Goal: Entertainment & Leisure: Consume media (video, audio)

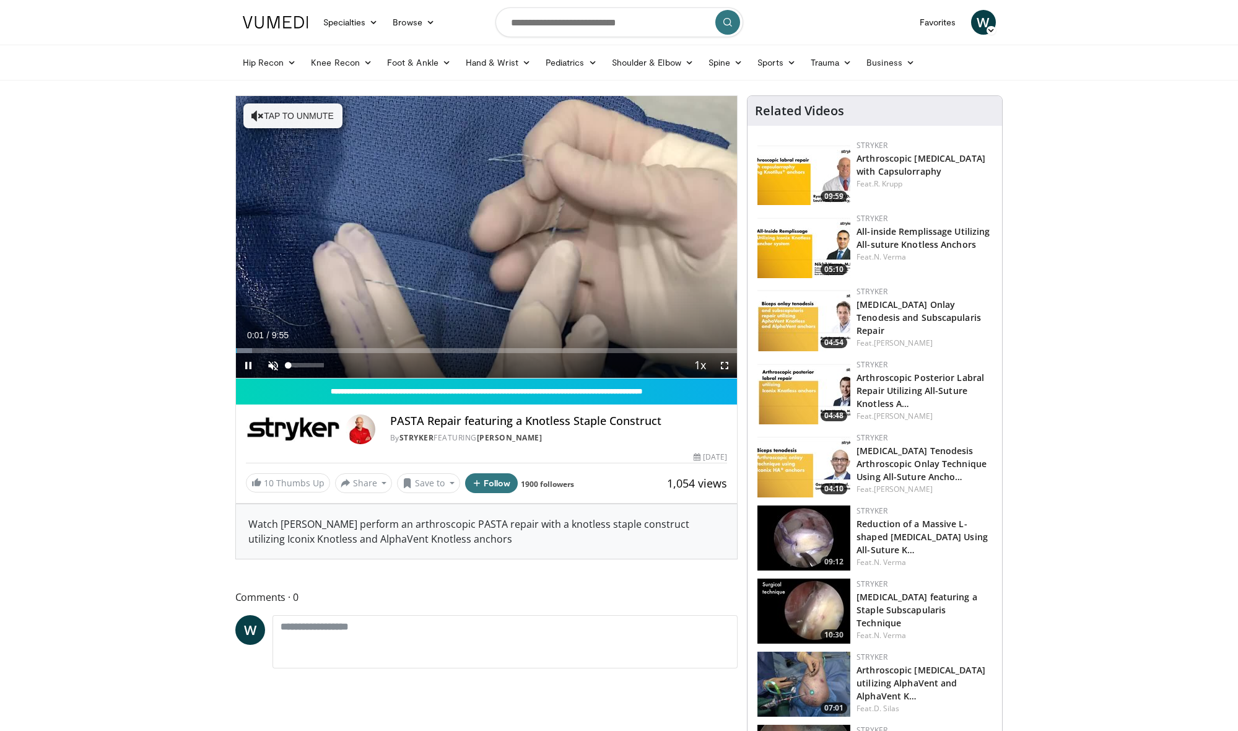
click at [269, 367] on span "Video Player" at bounding box center [273, 365] width 25 height 25
click at [343, 352] on div "Progress Bar" at bounding box center [343, 350] width 1 height 5
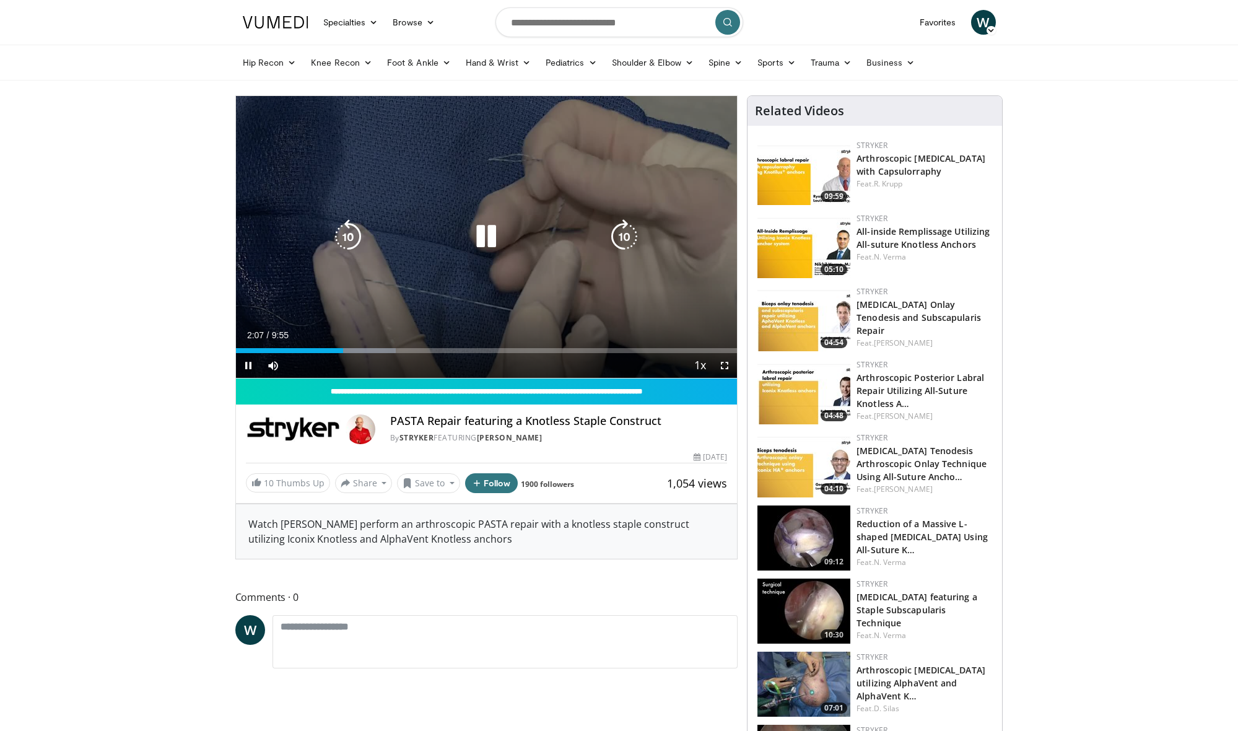
click at [373, 353] on div "Current Time 2:07 / Duration 9:55 Pause Skip Backward Skip Forward Mute Loaded …" at bounding box center [487, 365] width 502 height 25
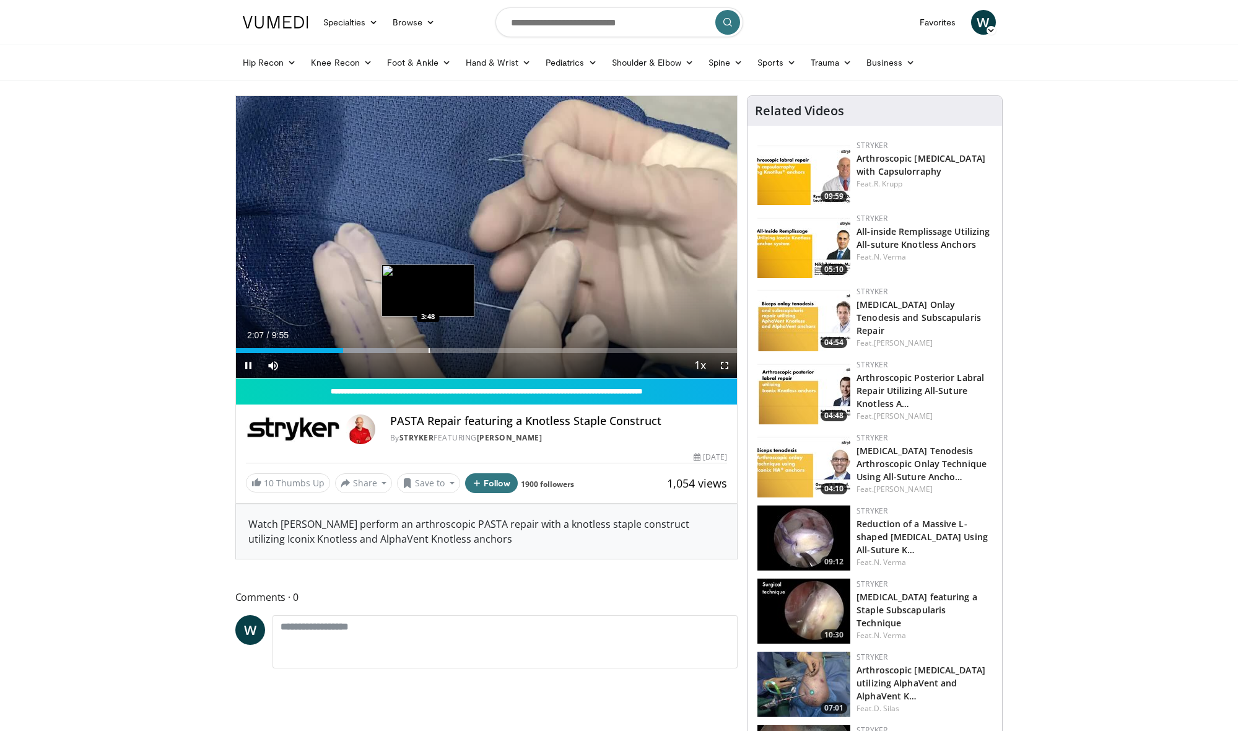
click at [430, 351] on div "Progress Bar" at bounding box center [428, 350] width 1 height 5
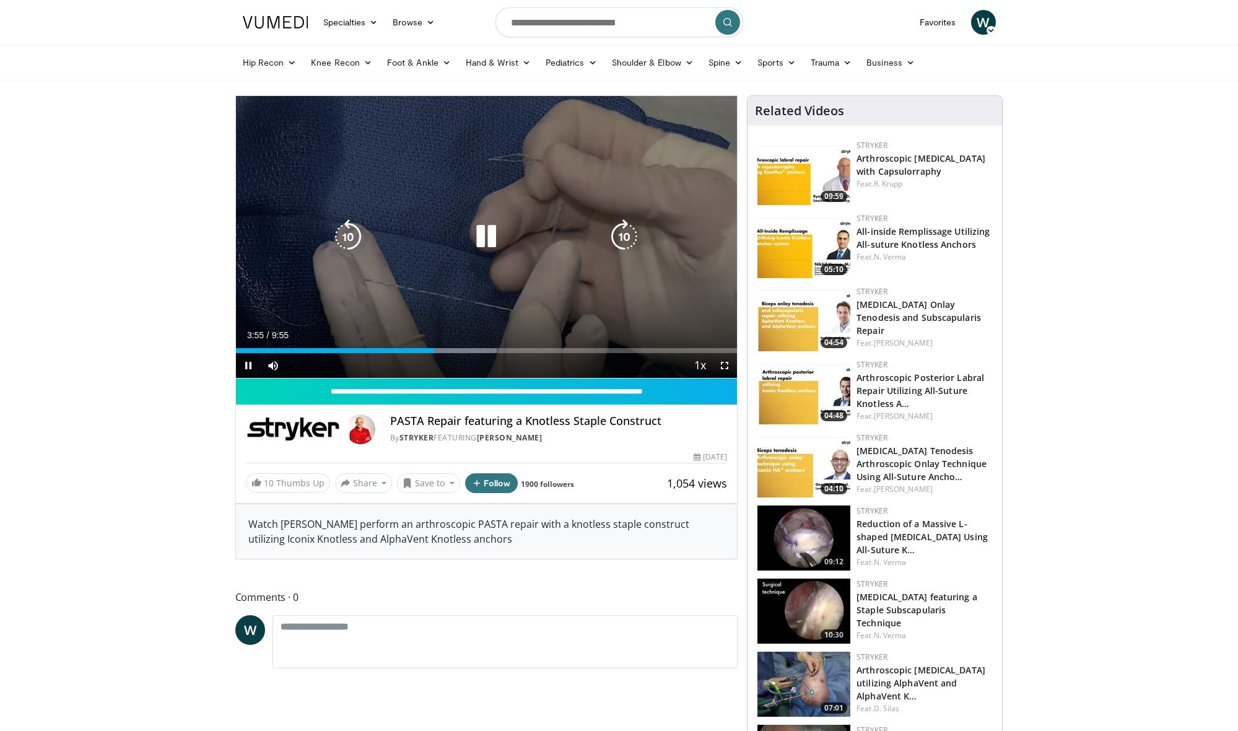
click at [485, 354] on div "Current Time 3:55 / Duration 9:55 Pause Skip Backward Skip Forward Mute Loaded …" at bounding box center [487, 365] width 502 height 25
click at [521, 354] on div "Current Time 3:56 / Duration 9:55 Pause Skip Backward Skip Forward Mute Loaded …" at bounding box center [487, 365] width 502 height 25
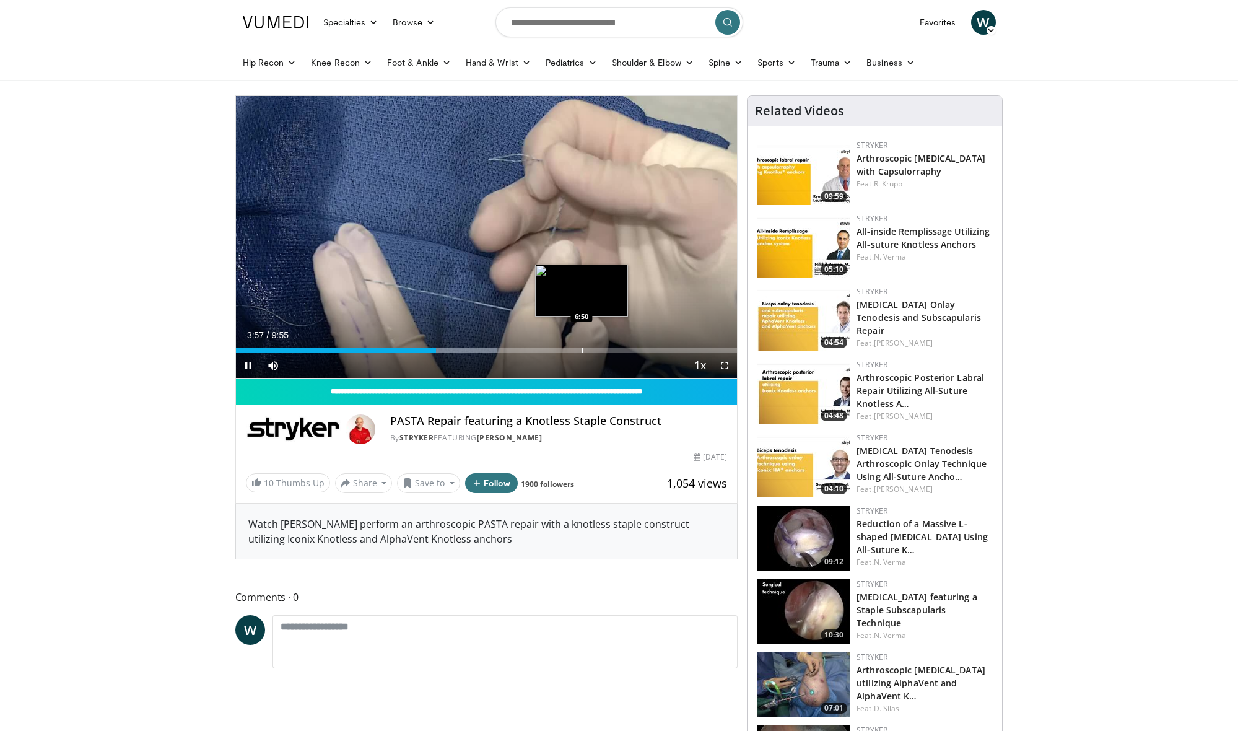
click at [581, 347] on div "Loaded : 52.12% 3:57 6:50" at bounding box center [487, 347] width 502 height 12
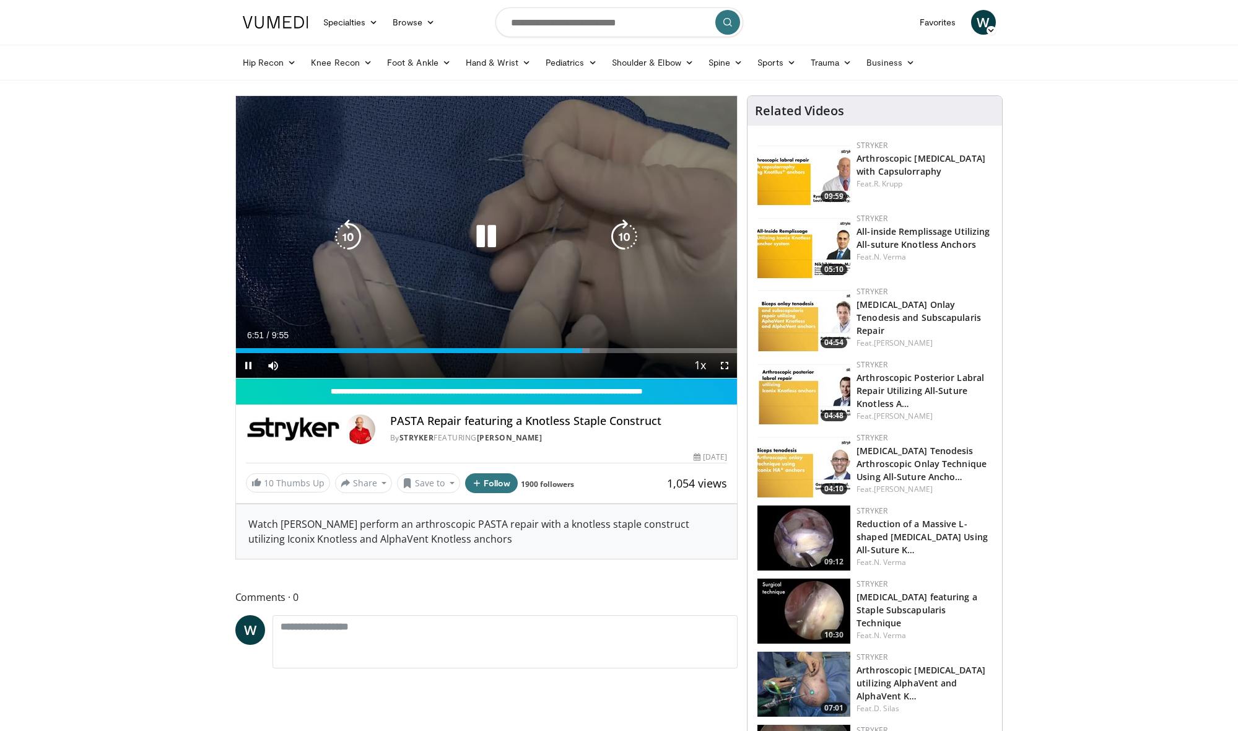
click at [617, 346] on div "Loaded : 70.62% 6:51 7:31" at bounding box center [487, 347] width 502 height 12
click at [646, 346] on div "Loaded : 87.44% 7:32 8:06" at bounding box center [487, 347] width 502 height 12
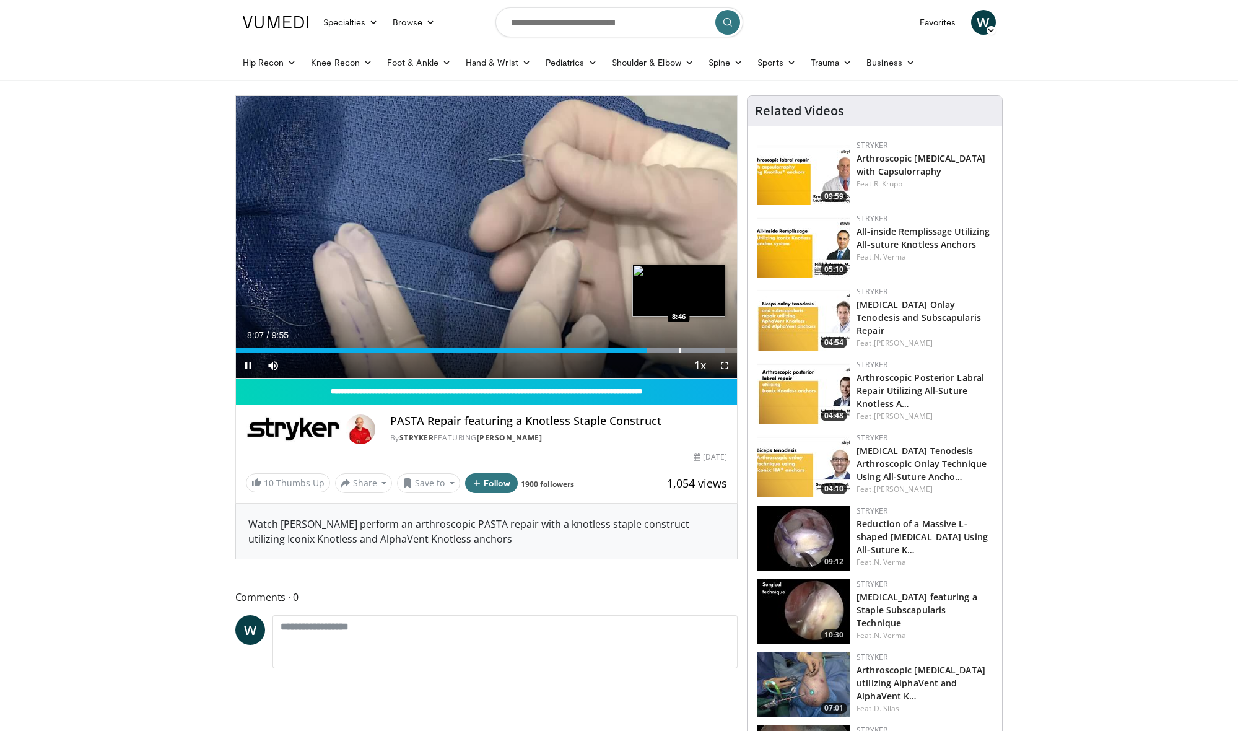
click at [680, 348] on div "Progress Bar" at bounding box center [679, 350] width 1 height 5
click at [703, 348] on div "Progress Bar" at bounding box center [703, 350] width 1 height 5
